Goal: Transaction & Acquisition: Purchase product/service

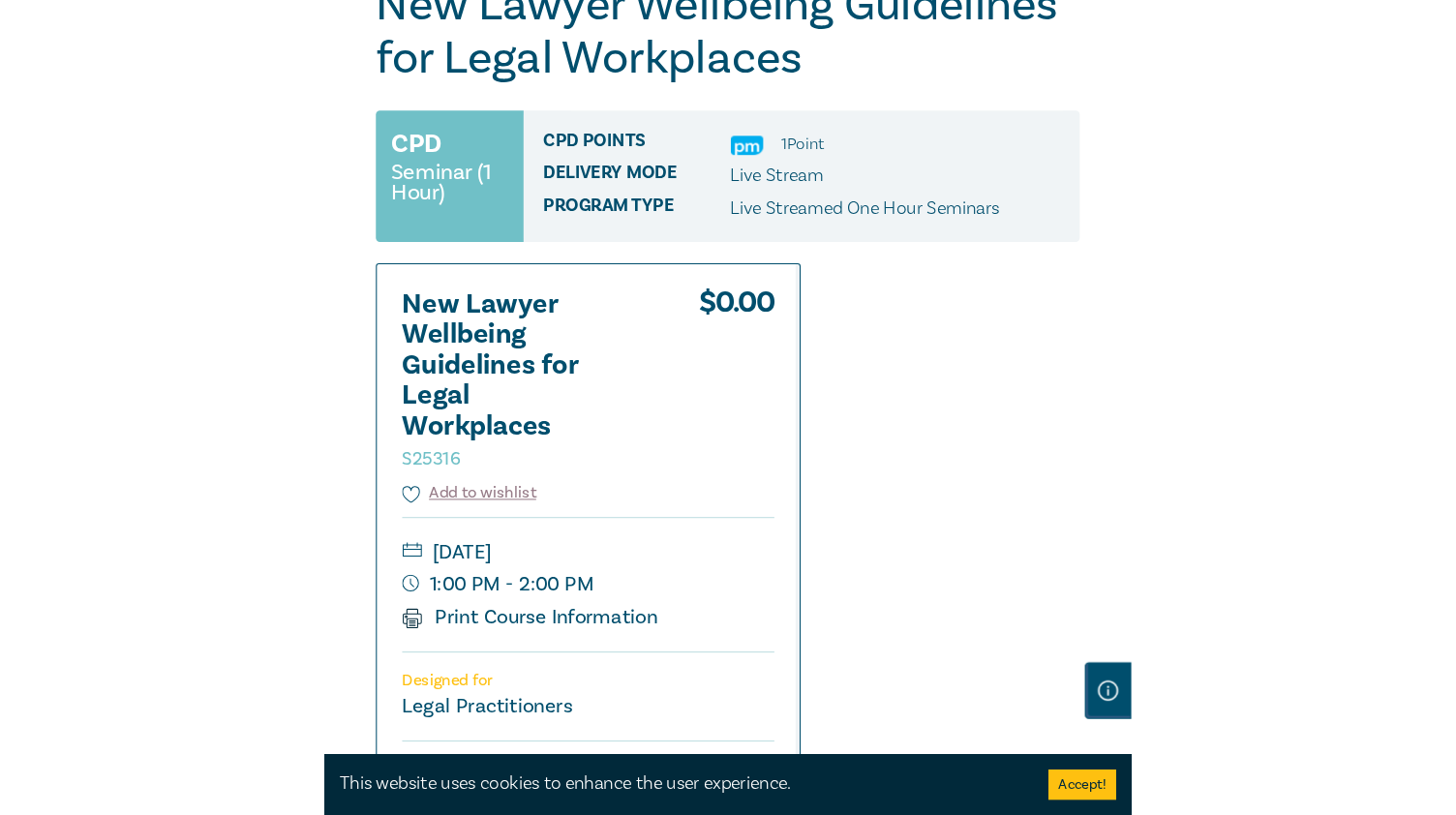
scroll to position [291, 0]
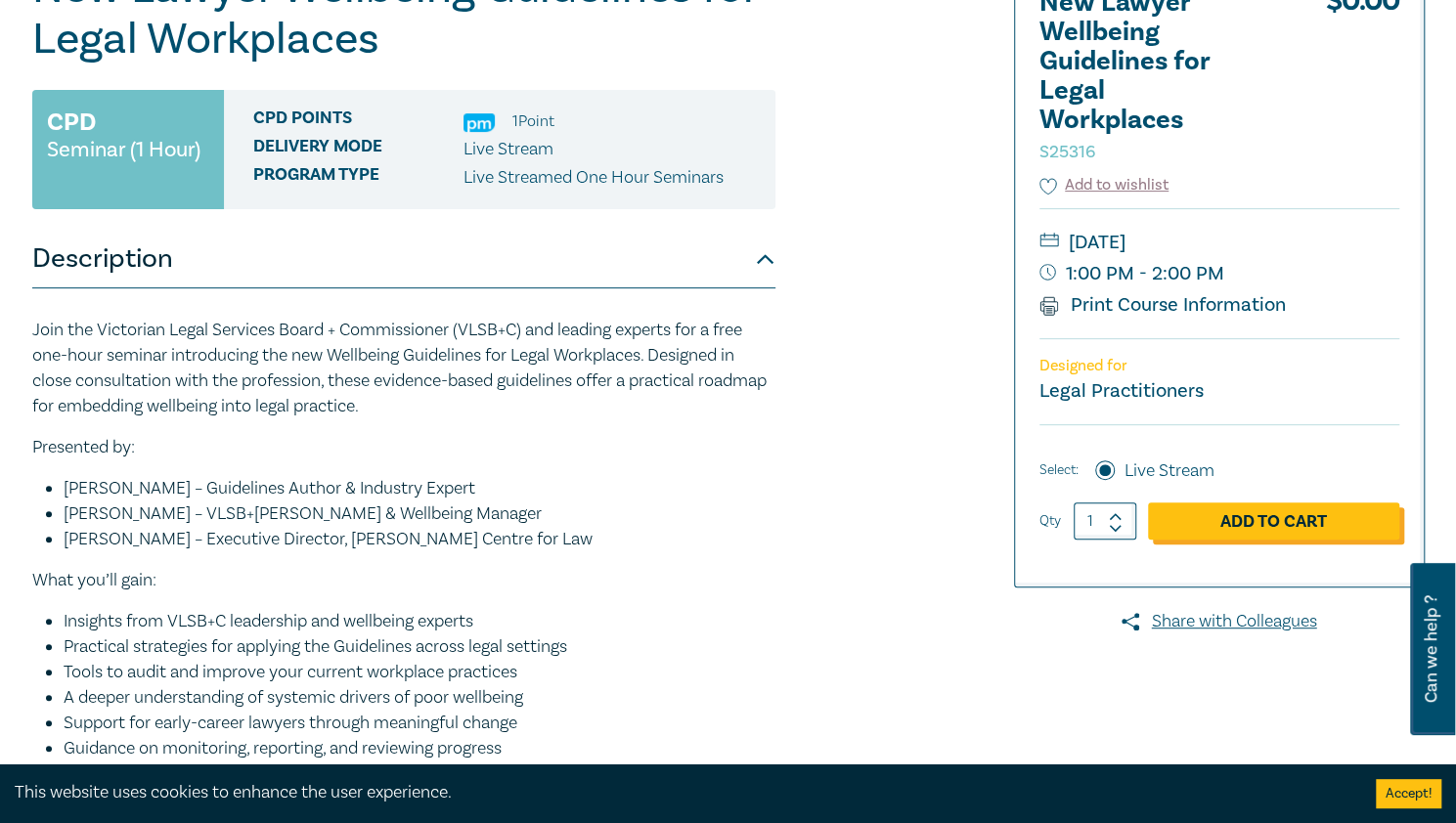
click at [779, 514] on link "Add to Cart" at bounding box center [1274, 520] width 252 height 37
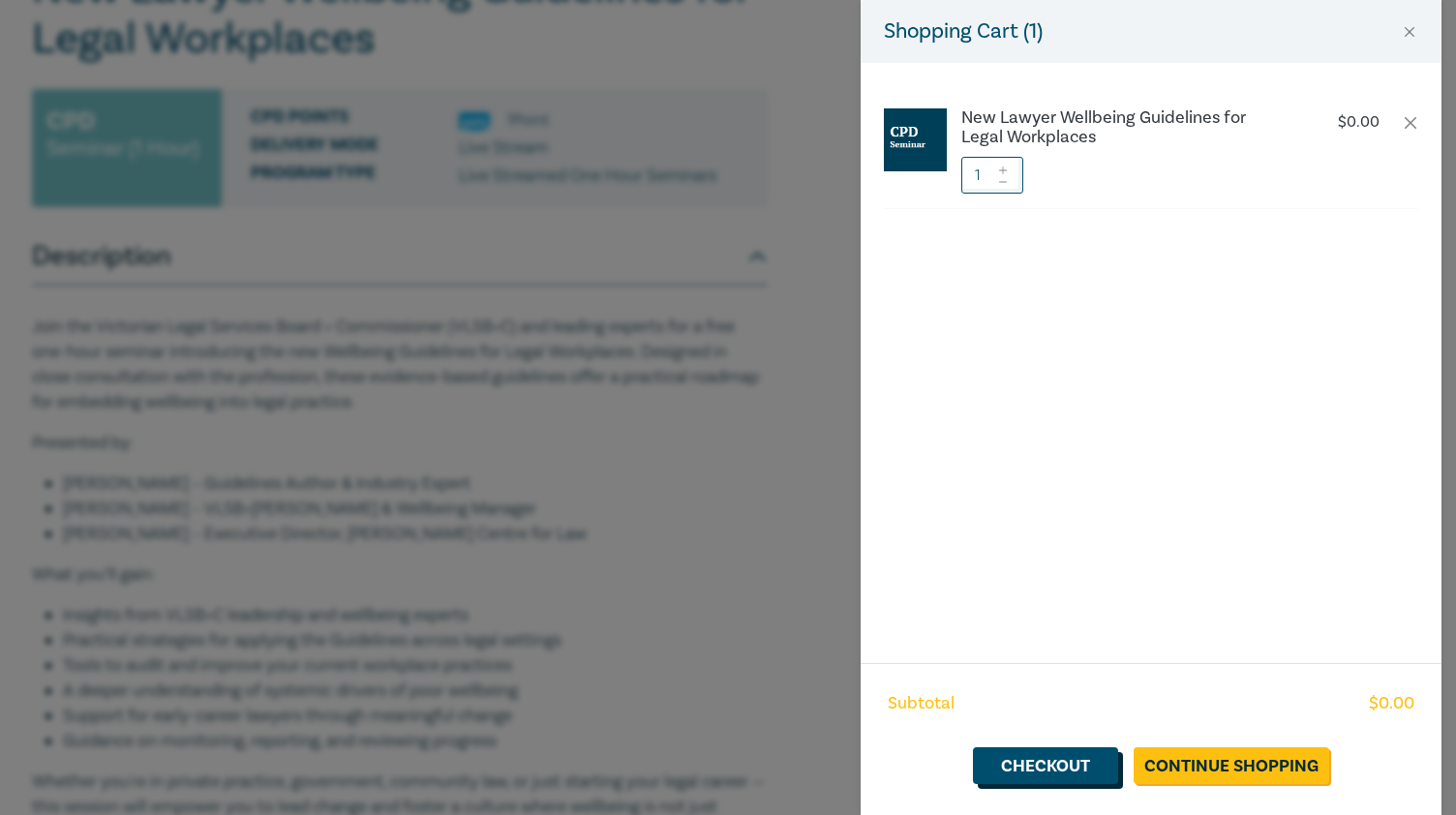
click at [771, 768] on link "Checkout" at bounding box center [1045, 766] width 145 height 36
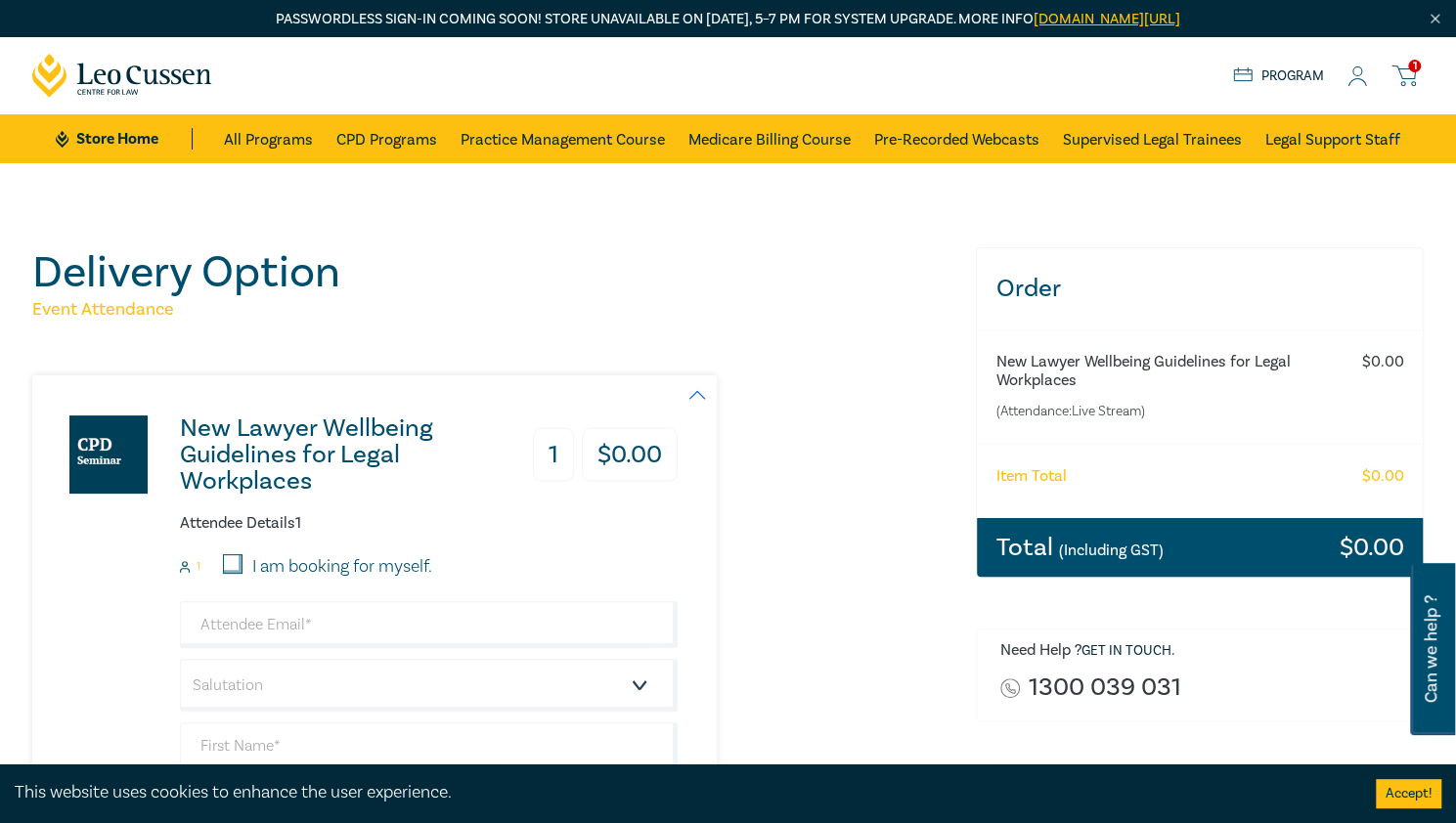
click at [344, 587] on form "1 I am booking for myself. Salutation Mr. Mrs. Ms. Miss Dr. Prof. Other +61 +61…" at bounding box center [429, 777] width 498 height 446
click at [336, 570] on label "I am booking for myself." at bounding box center [342, 567] width 180 height 26
click at [243, 570] on input "I am booking for myself." at bounding box center [233, 564] width 20 height 20
checkbox input "true"
type input "katherine.woods@ttwoods.com.au"
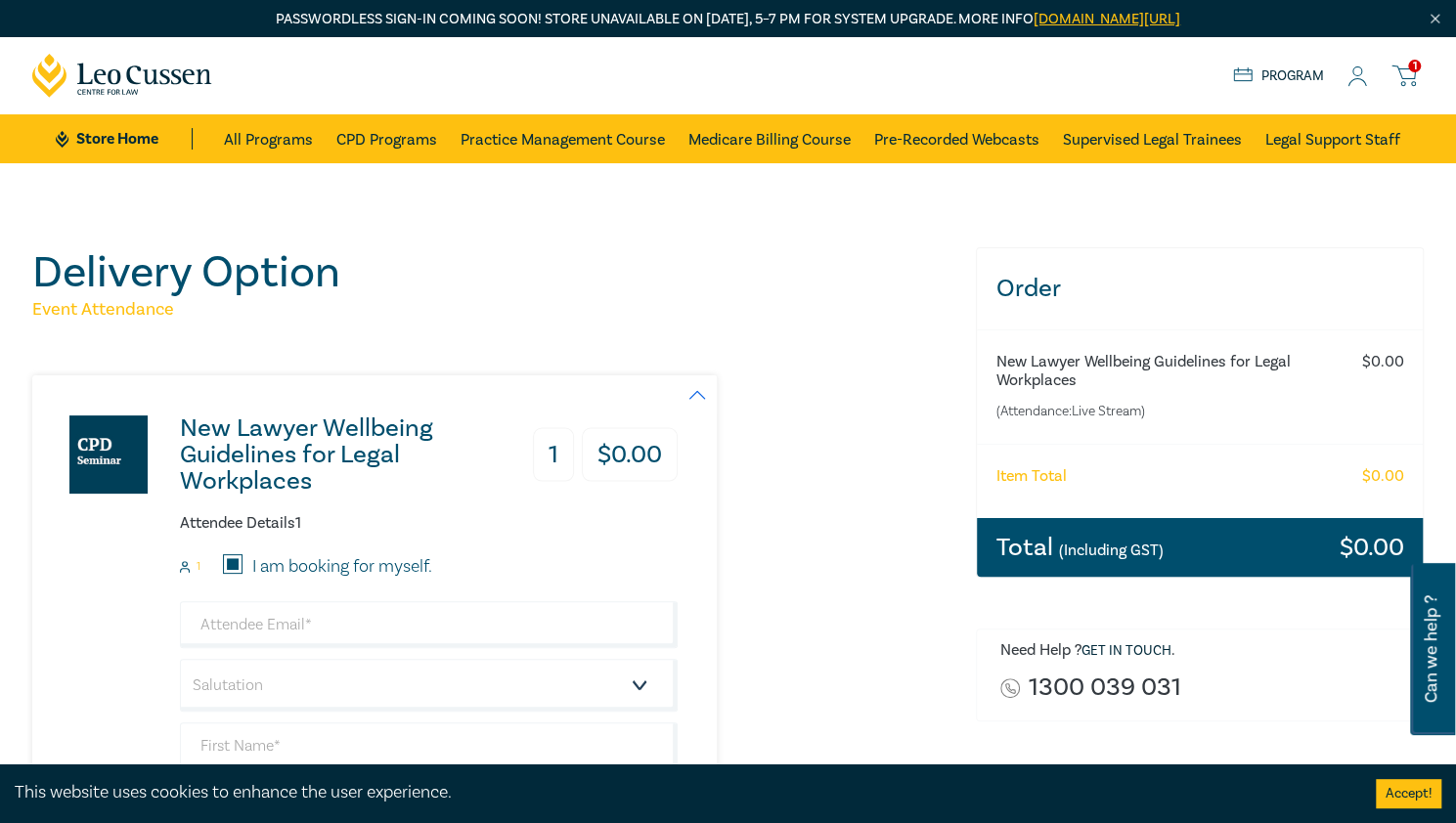
type input "[PERSON_NAME]"
type input "Tyler Tipping & Woods"
type input "439341087"
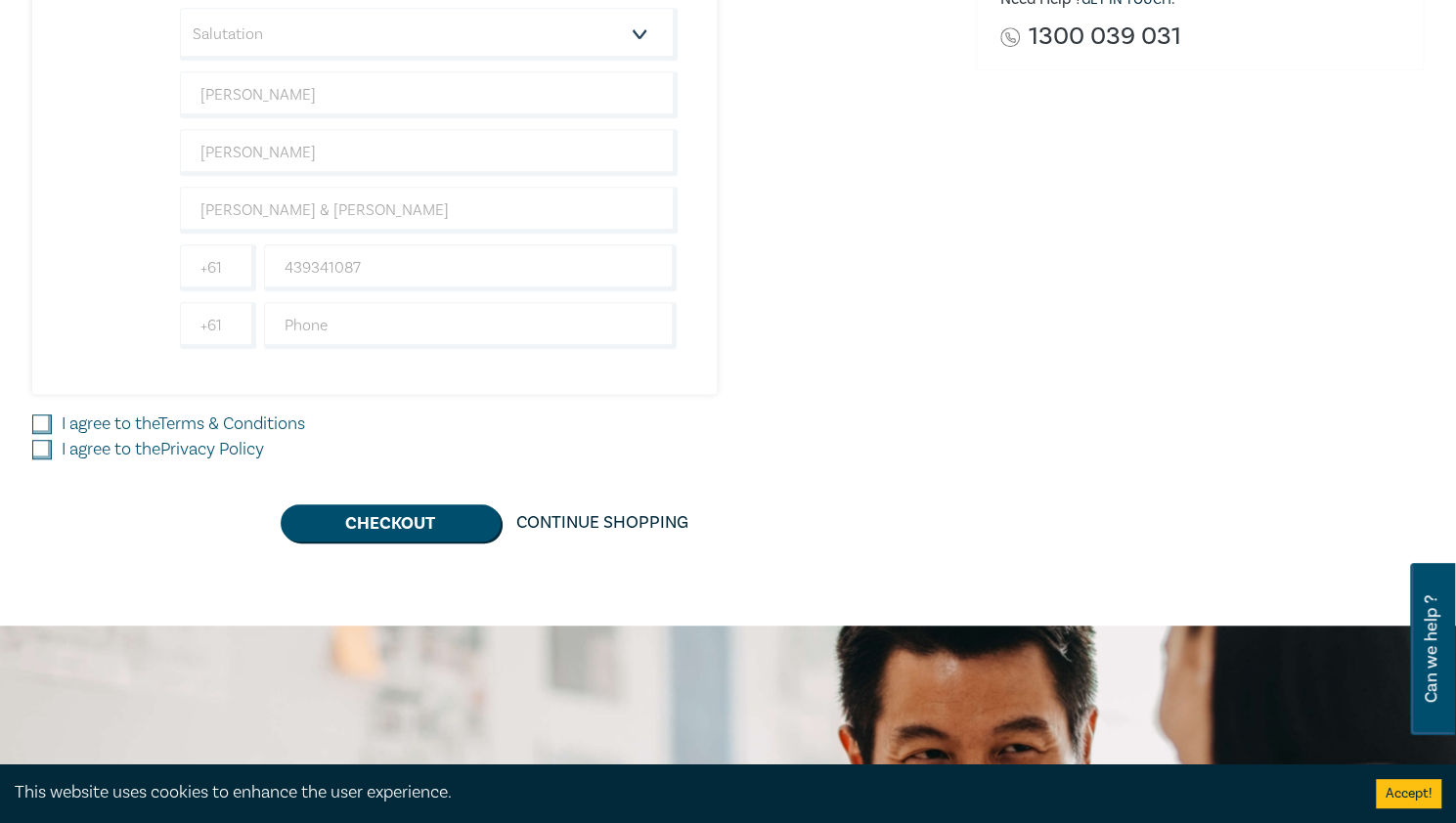
scroll to position [653, 0]
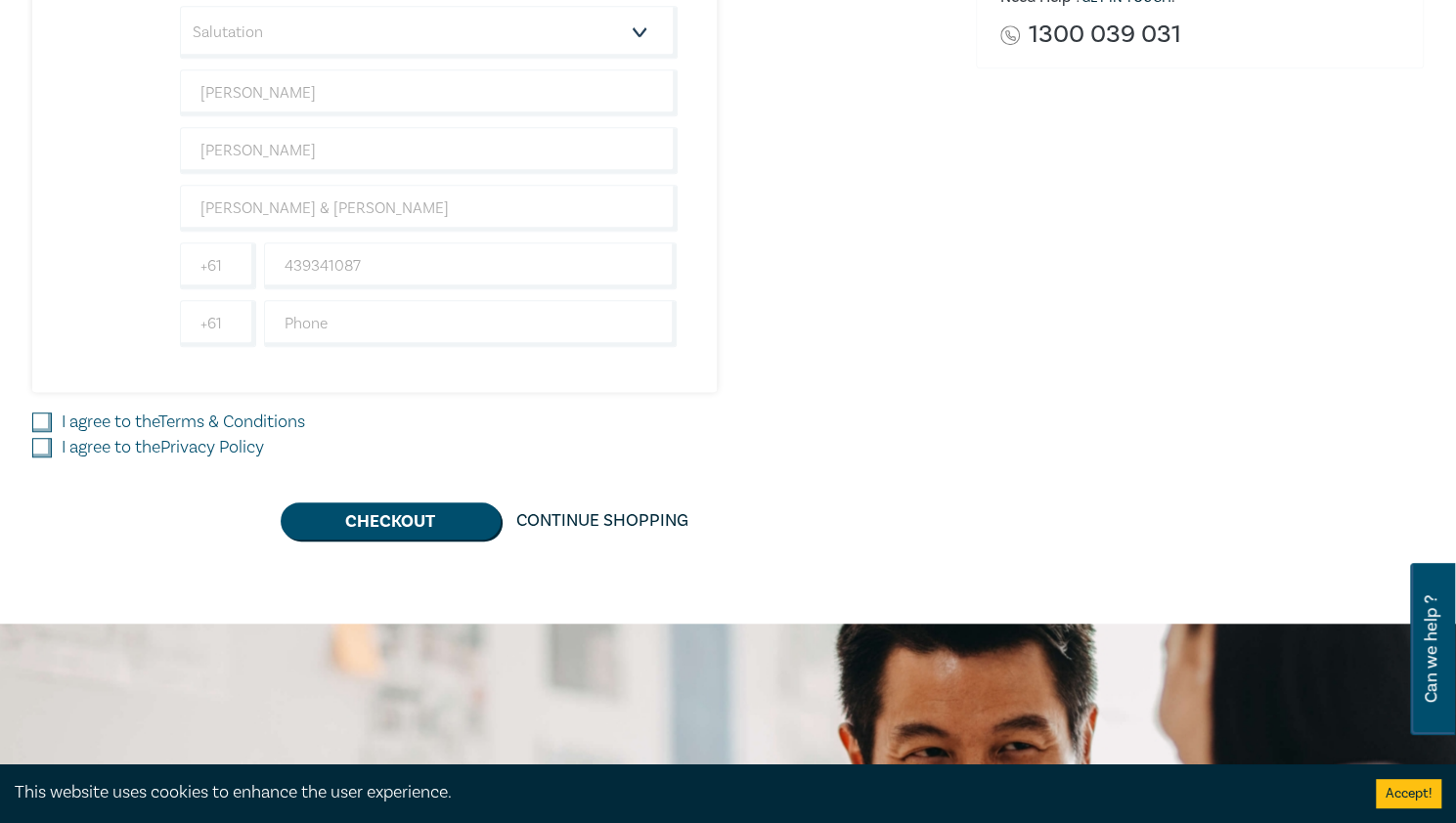
click at [41, 414] on input "I agree to the Terms & Conditions" at bounding box center [42, 423] width 20 height 20
checkbox input "true"
click at [42, 439] on input "I agree to the Privacy Policy" at bounding box center [42, 448] width 20 height 20
checkbox input "true"
click at [385, 523] on button "Checkout" at bounding box center [390, 520] width 220 height 37
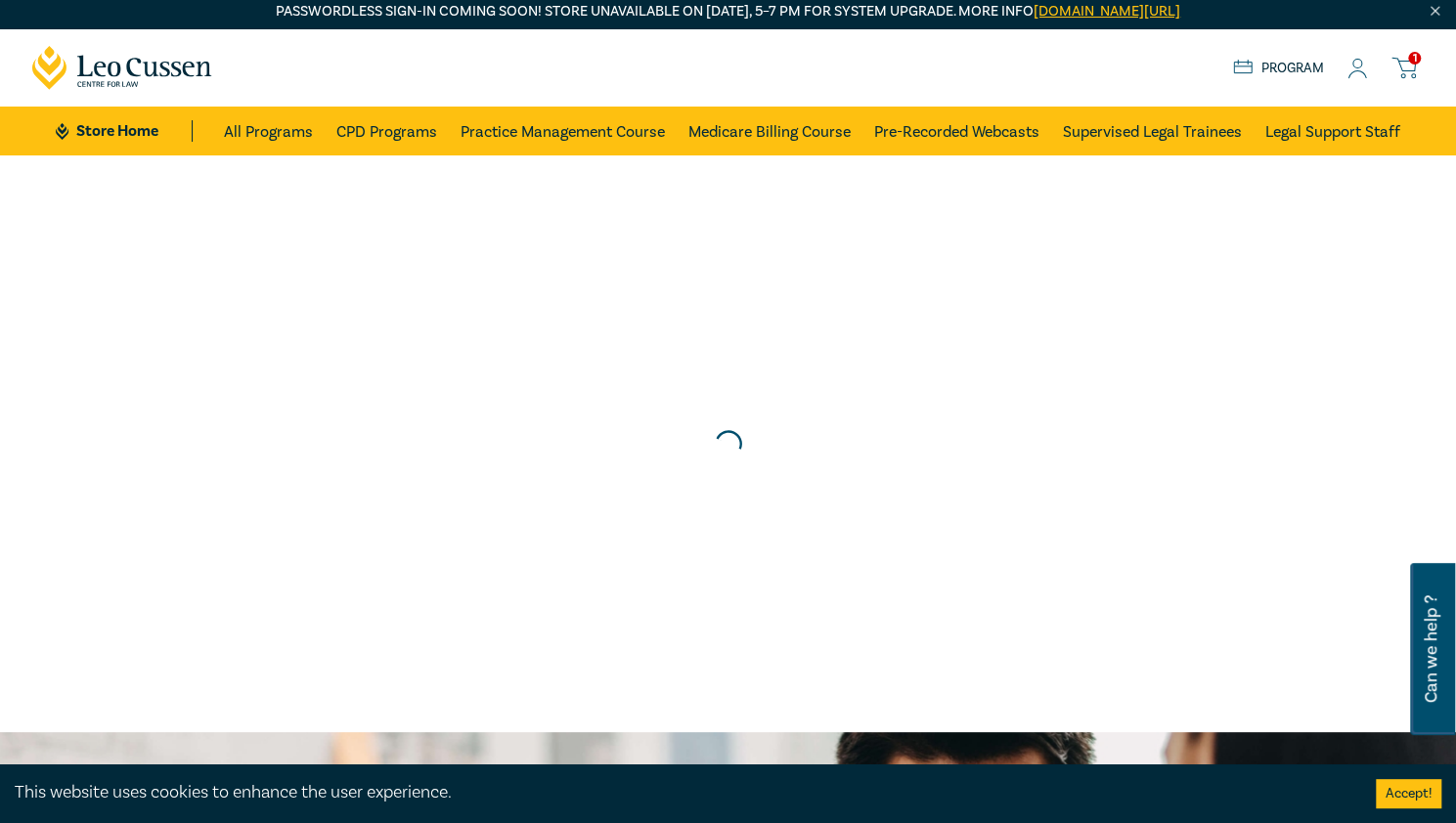
scroll to position [0, 0]
